Goal: Information Seeking & Learning: Learn about a topic

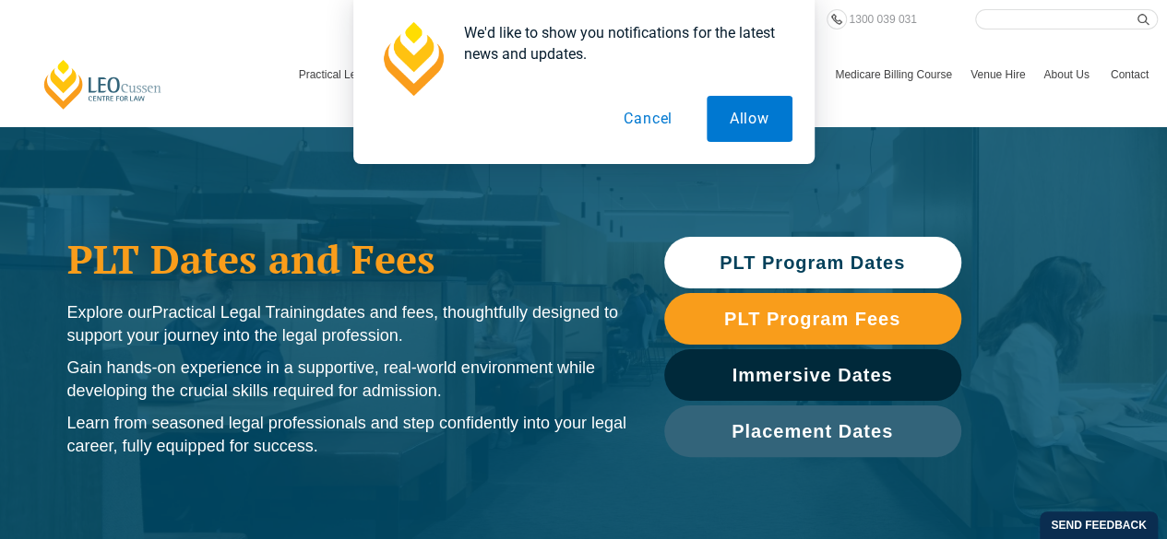
click at [762, 263] on span "PLT Program Dates" at bounding box center [811, 263] width 185 height 18
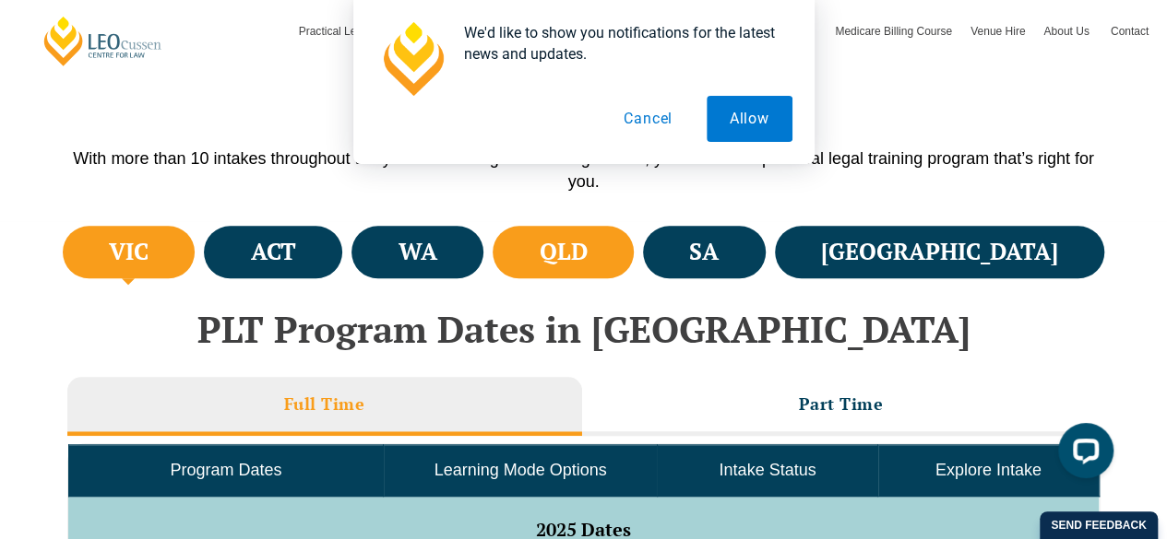
click at [620, 250] on li "QLD" at bounding box center [562, 252] width 141 height 53
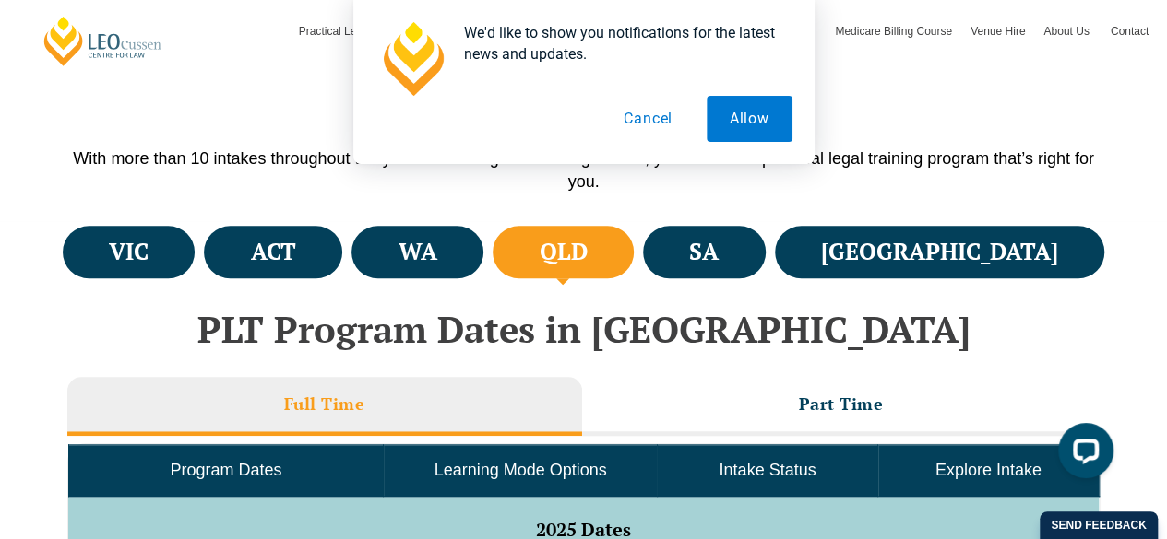
click at [643, 113] on button "Cancel" at bounding box center [647, 119] width 95 height 46
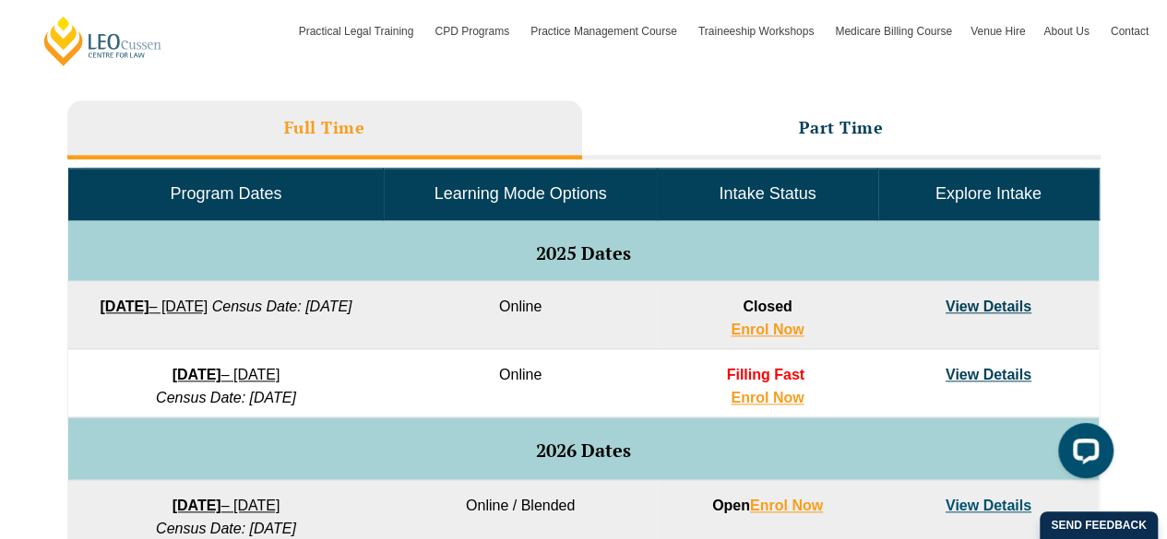
scroll to position [918, 0]
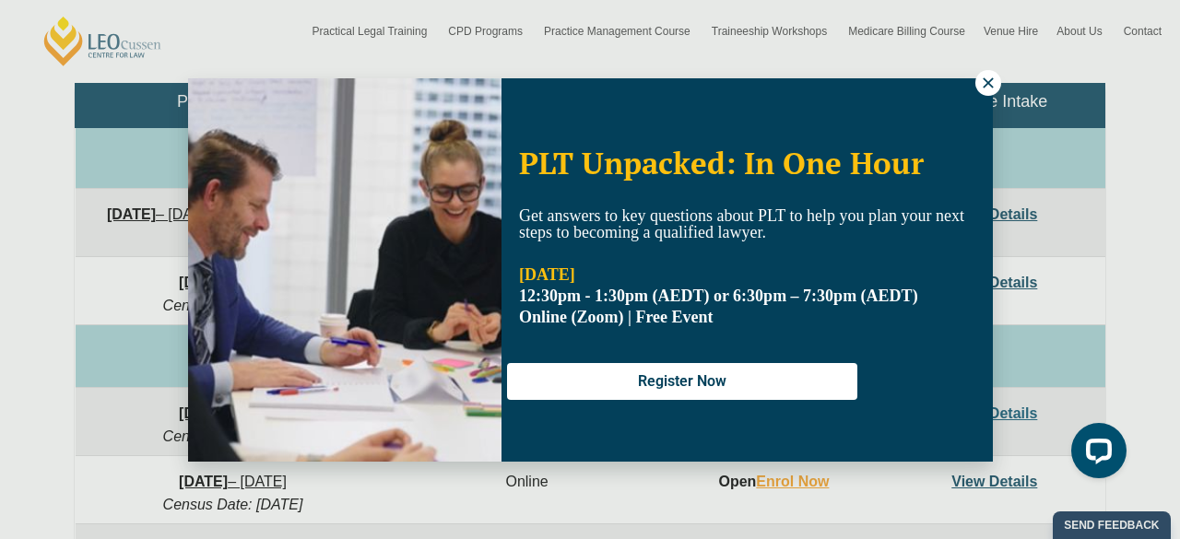
click at [990, 80] on icon at bounding box center [988, 82] width 10 height 10
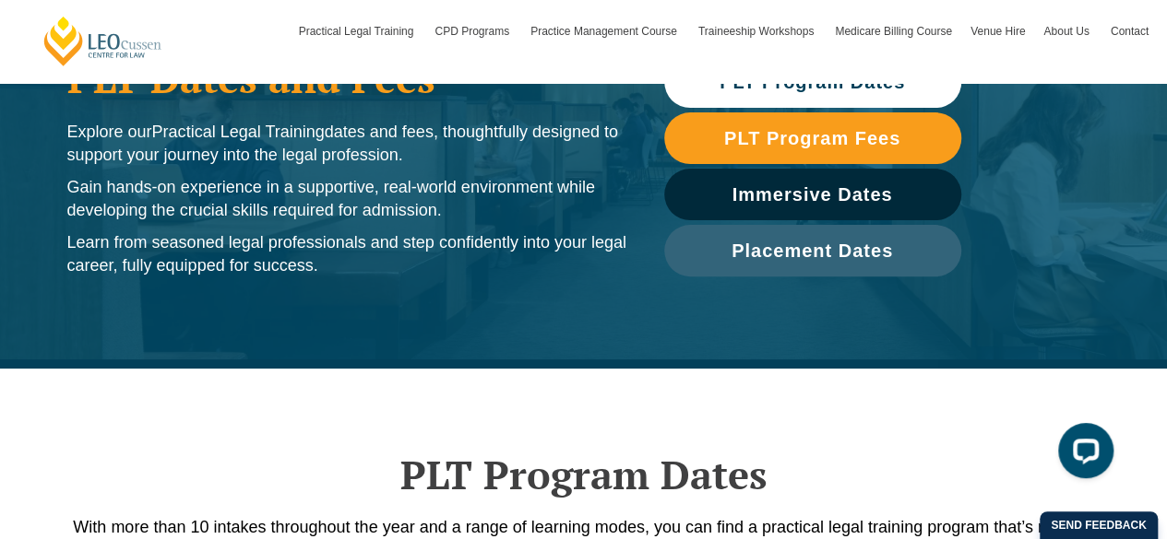
scroll to position [89, 0]
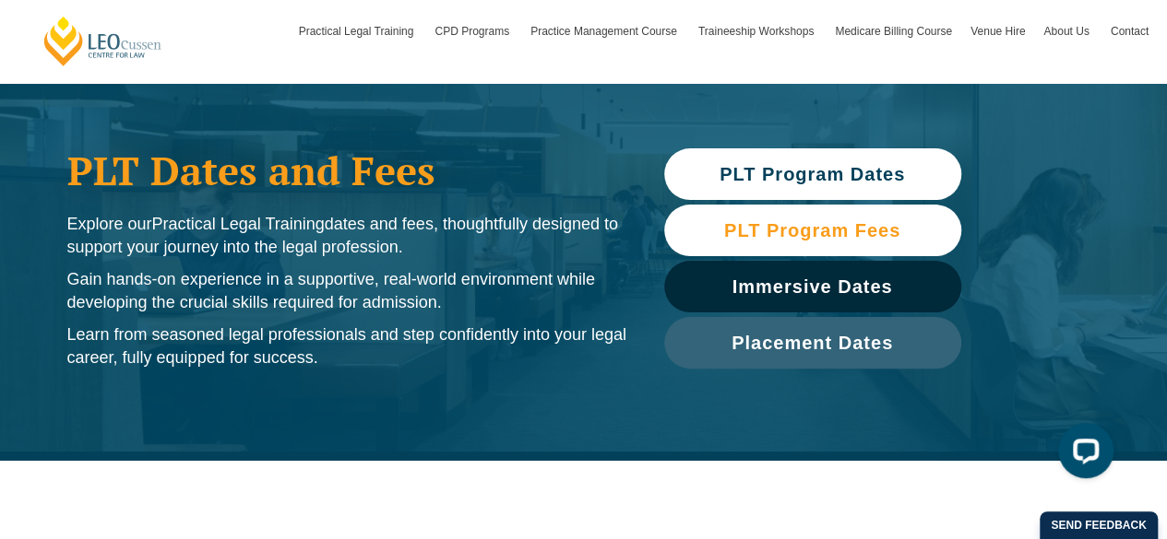
click at [710, 241] on link "PLT Program Fees" at bounding box center [812, 231] width 297 height 52
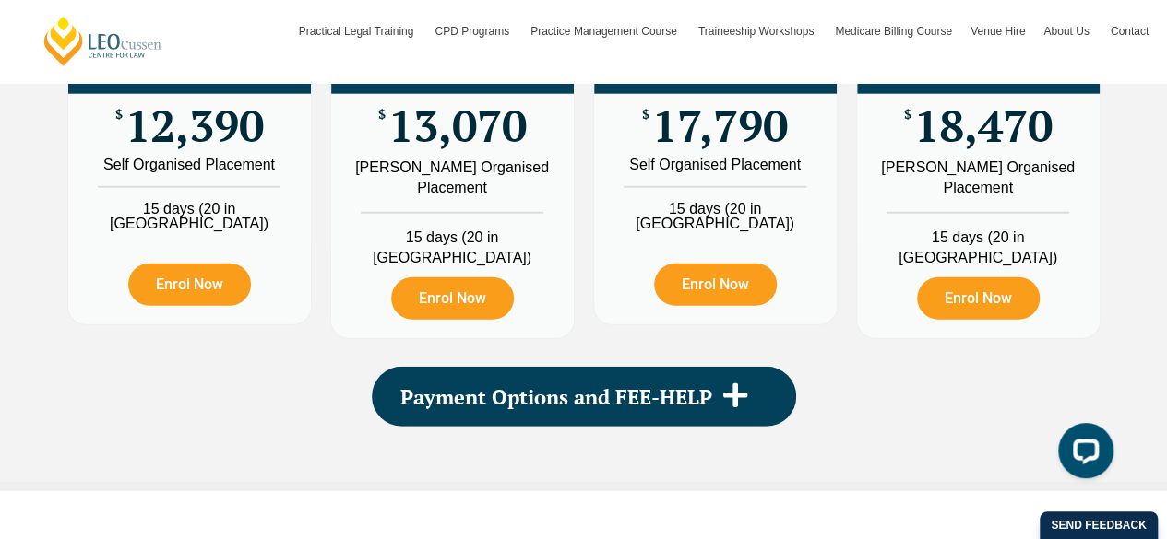
scroll to position [2147, 0]
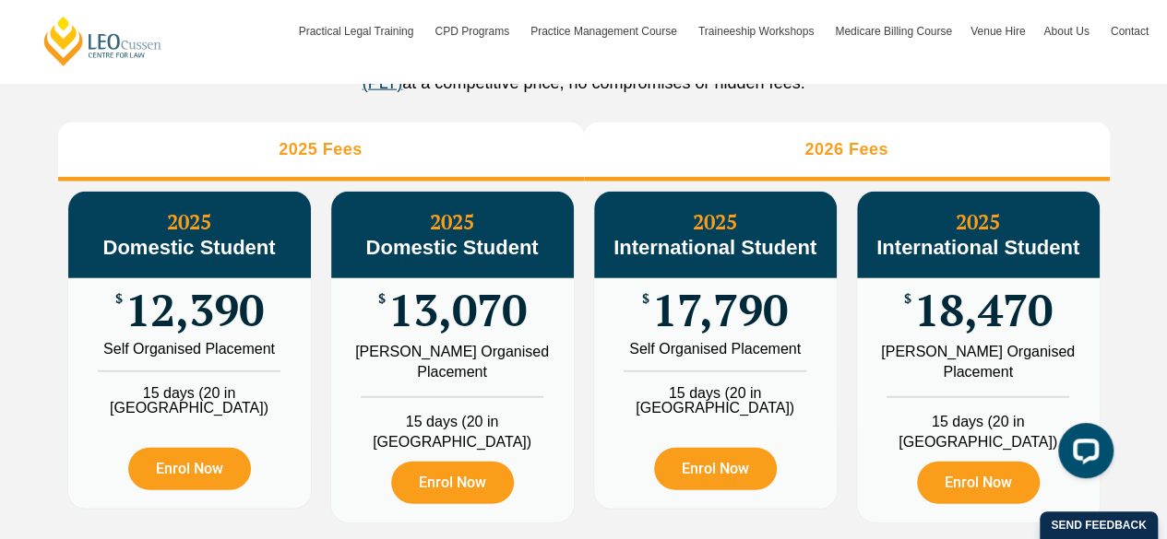
click at [725, 182] on li "2026 Fees" at bounding box center [847, 152] width 526 height 59
click at [496, 169] on li "2025 Fees" at bounding box center [321, 152] width 526 height 59
click at [642, 165] on li "2026 Fees" at bounding box center [847, 152] width 526 height 59
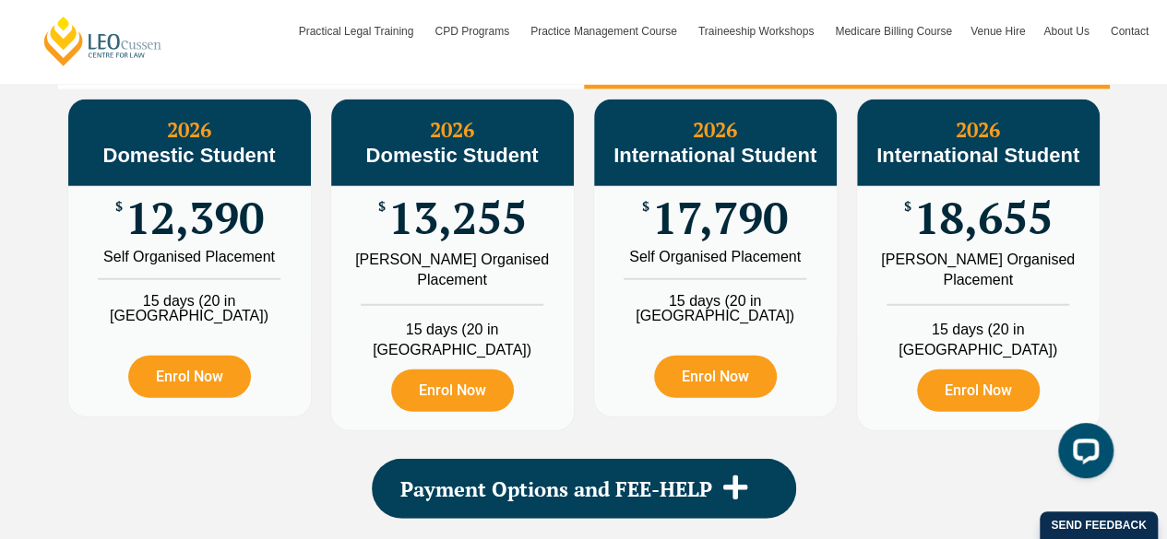
scroll to position [2331, 0]
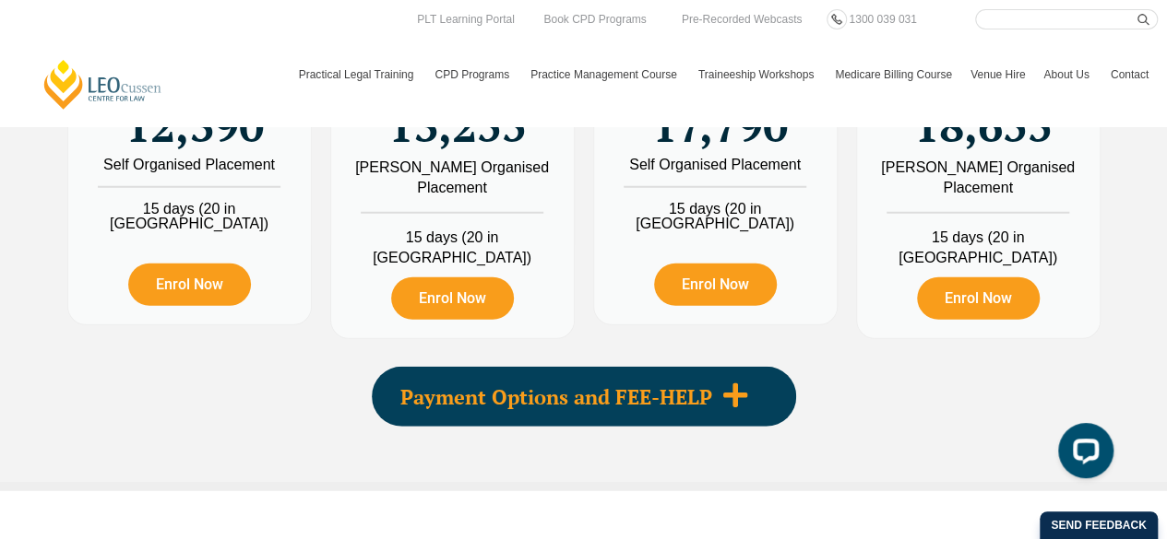
click at [634, 427] on div "Payment Options and FEE-HELP" at bounding box center [584, 397] width 424 height 60
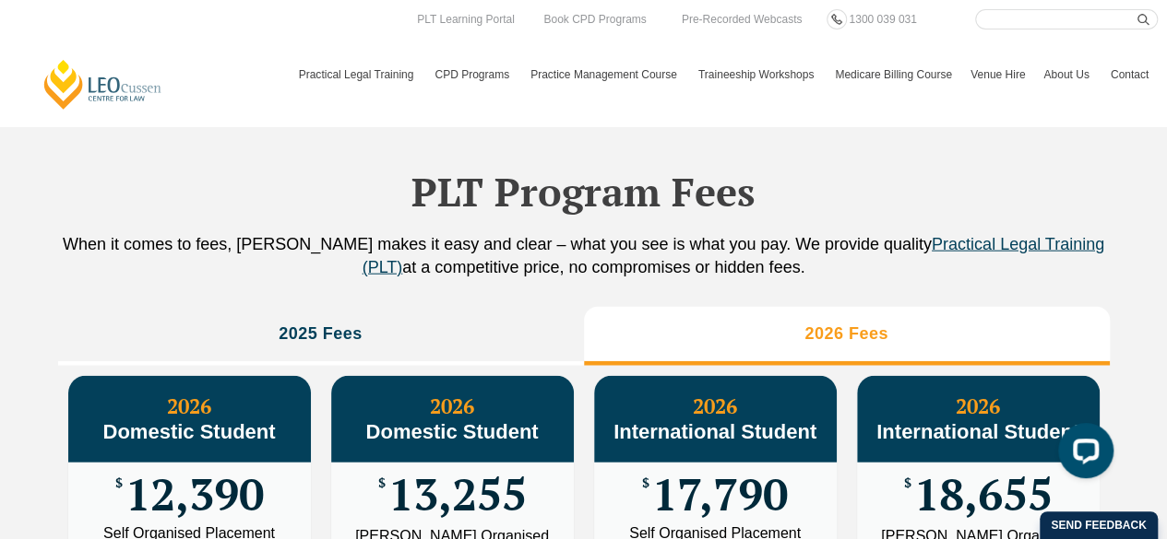
scroll to position [1870, 0]
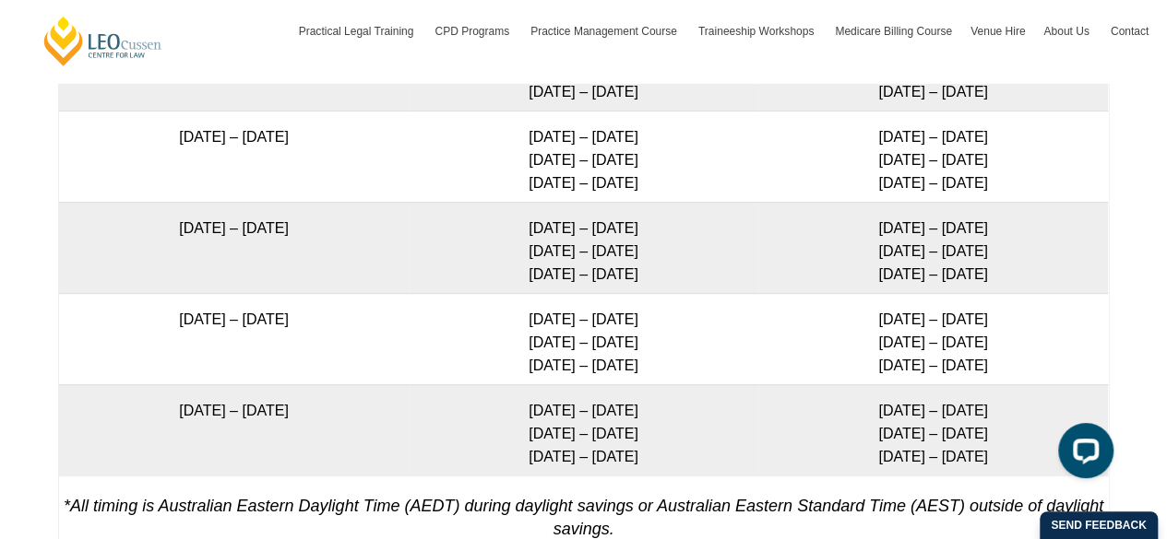
scroll to position [3807, 0]
